Goal: Information Seeking & Learning: Learn about a topic

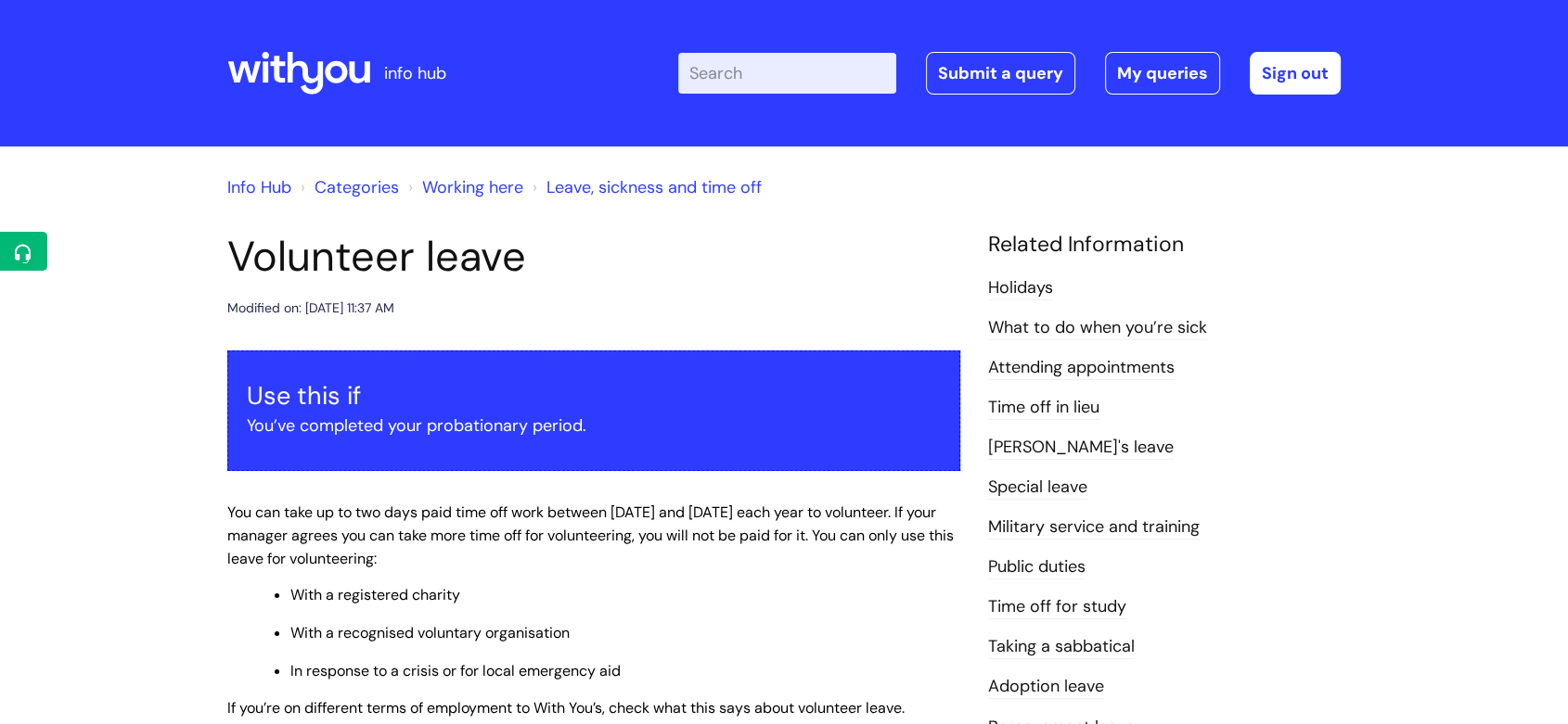
click at [297, 50] on div at bounding box center [298, 73] width 143 height 72
click at [310, 71] on icon at bounding box center [298, 73] width 143 height 44
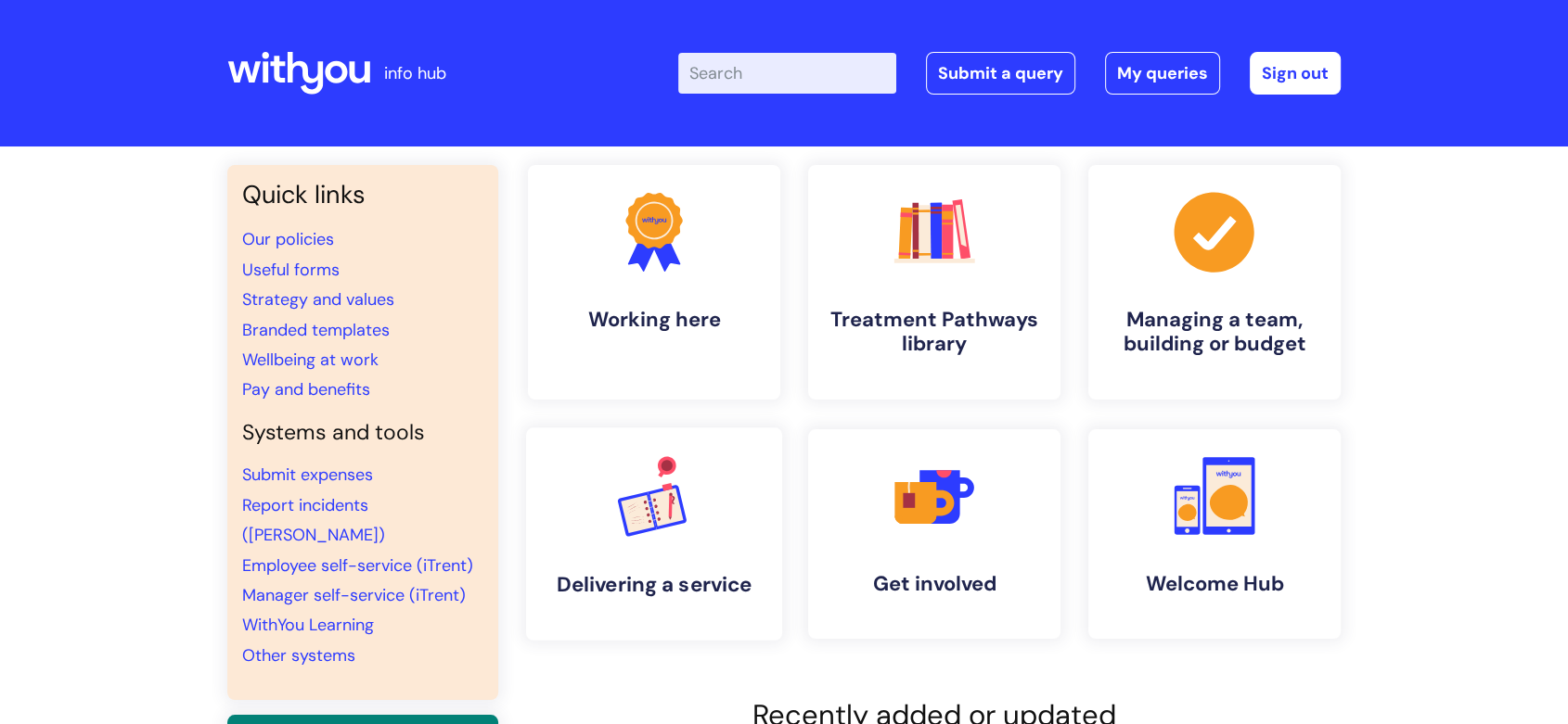
scroll to position [411, 0]
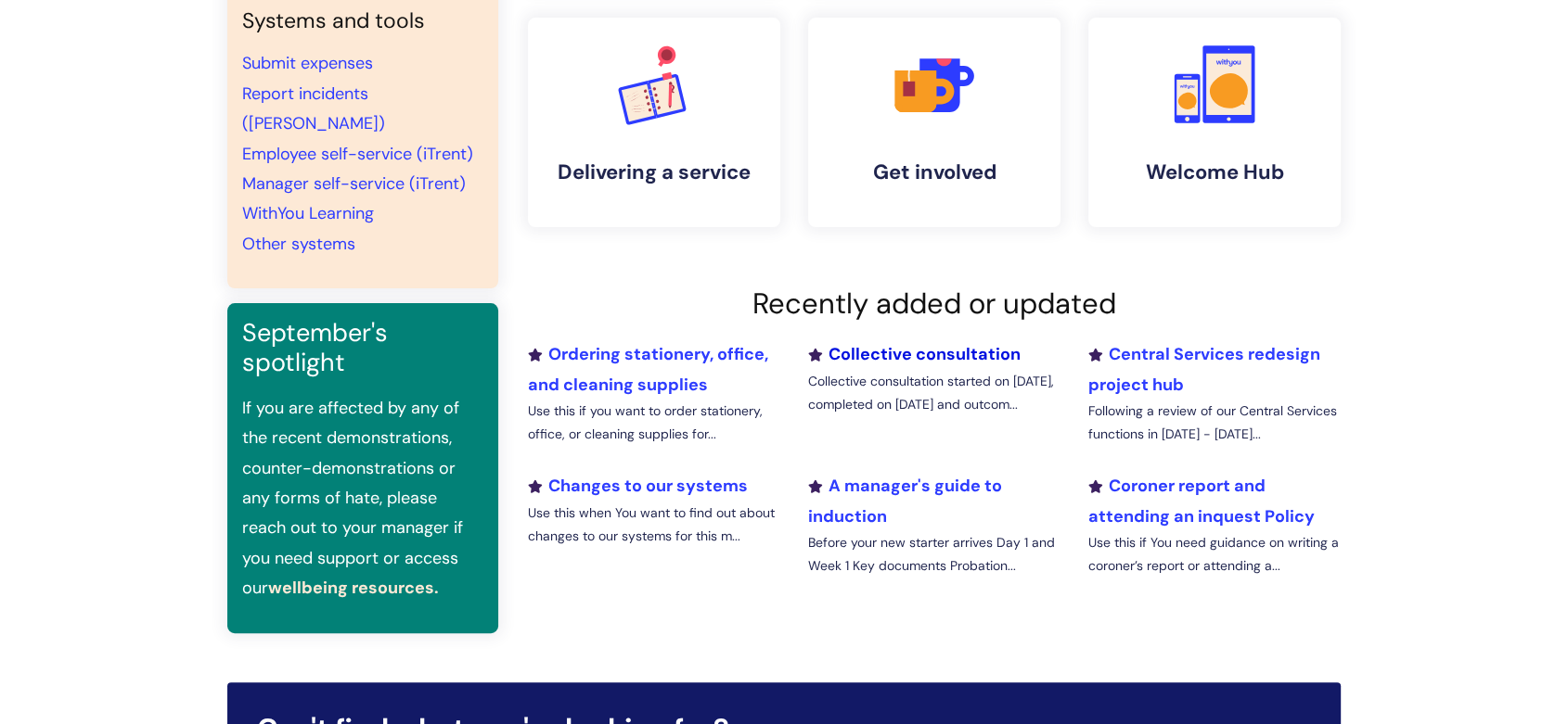
click at [868, 347] on link "Collective consultation" at bounding box center [913, 354] width 212 height 22
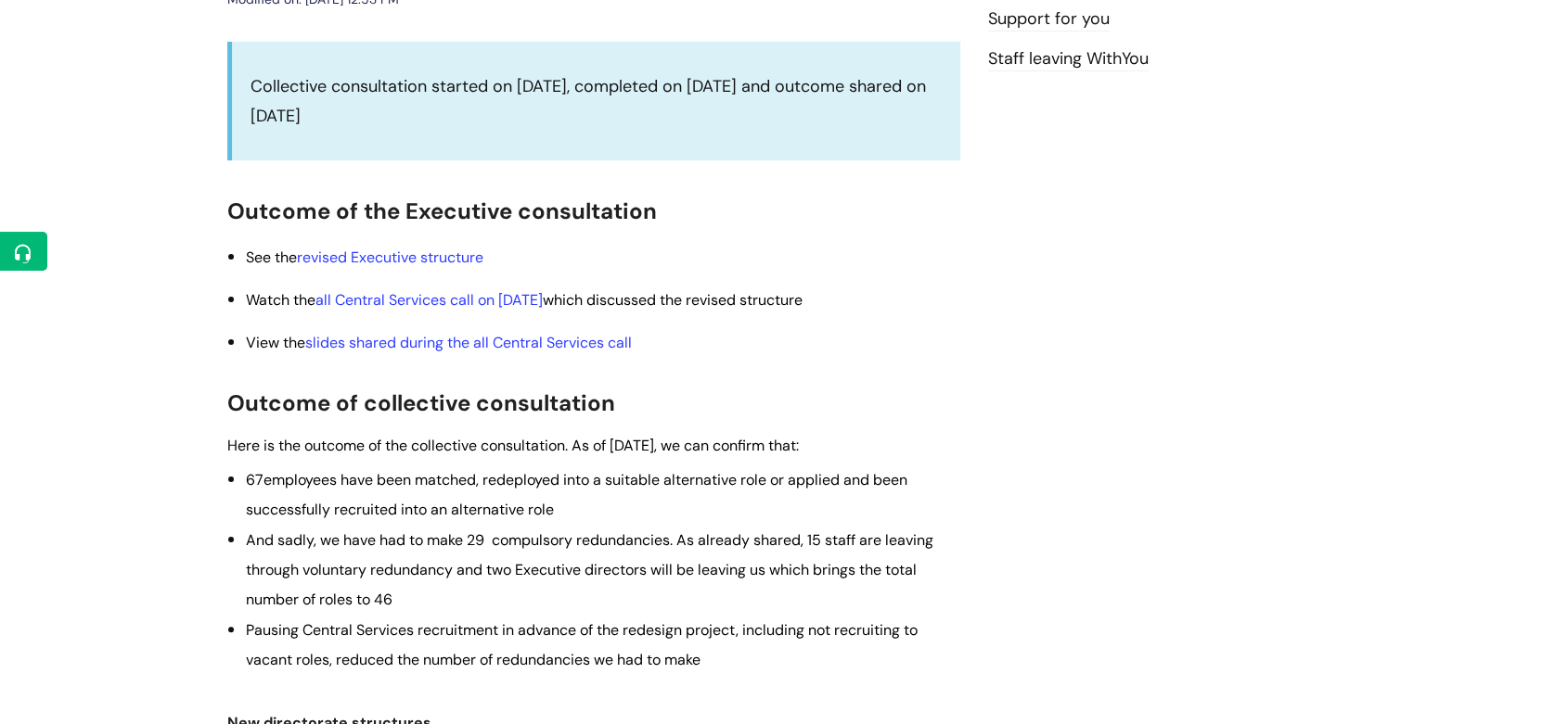
scroll to position [721, 0]
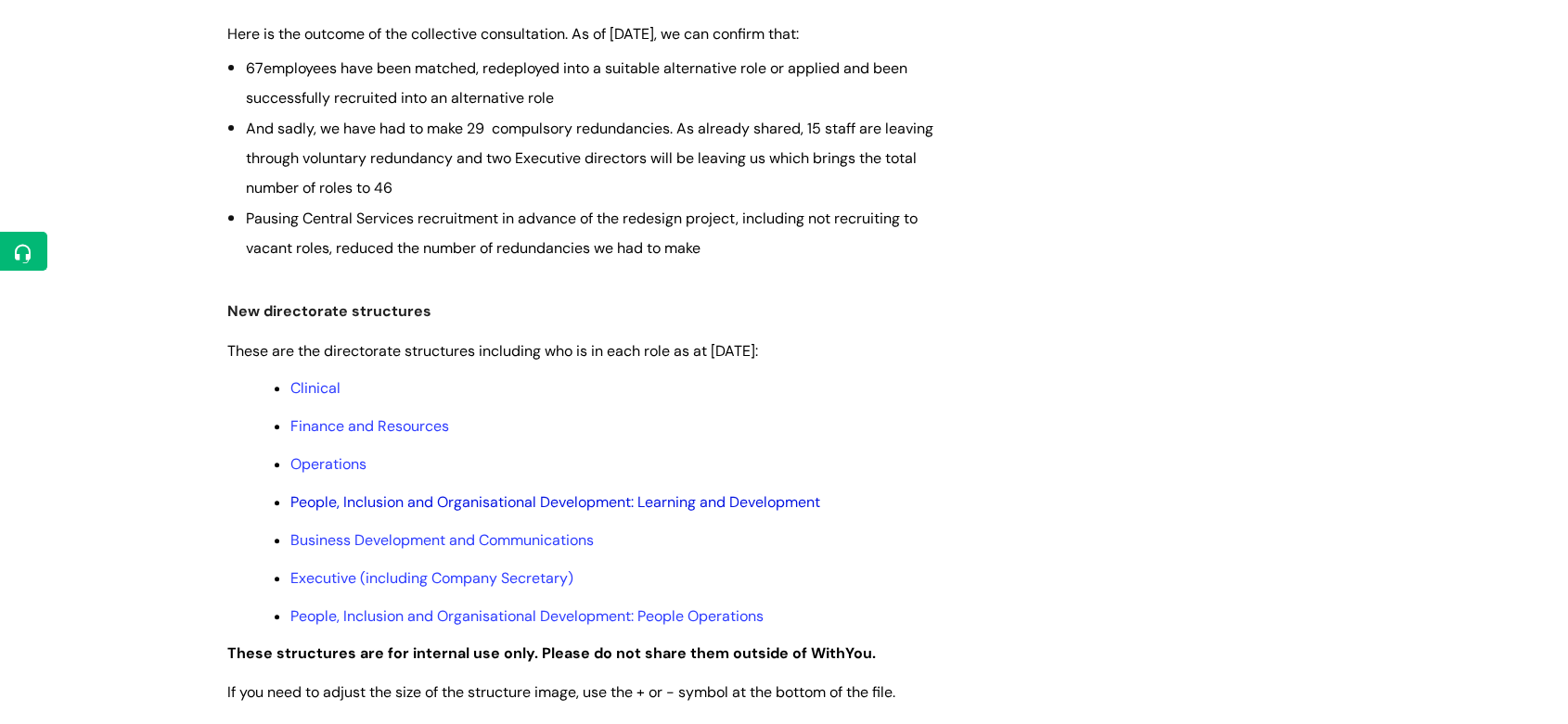
click at [444, 508] on link "People, Inclusion and Organisational Development: Learning and Development" at bounding box center [555, 502] width 529 height 19
